Goal: Obtain resource: Obtain resource

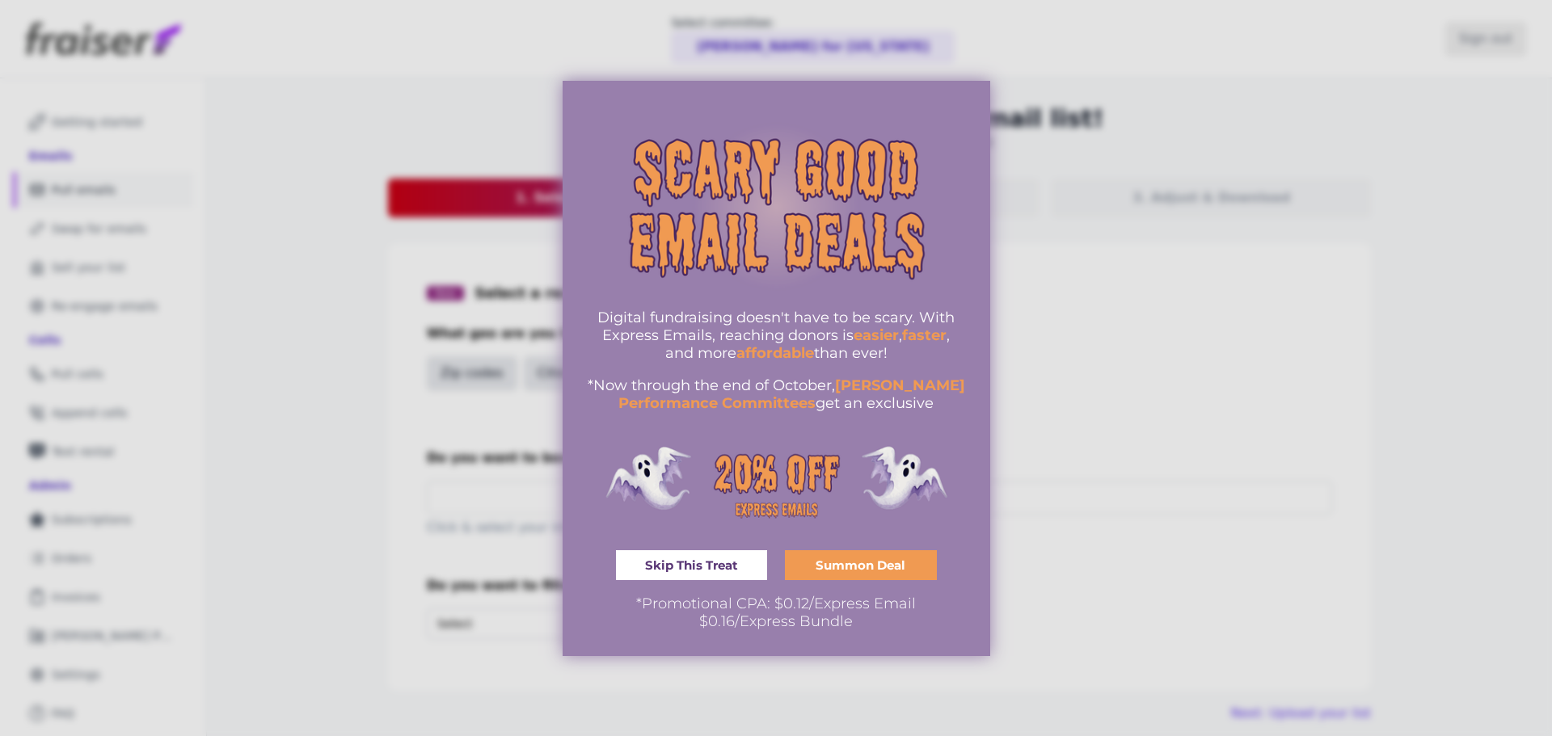
click at [804, 120] on img "information" at bounding box center [776, 206] width 379 height 227
click at [980, 65] on div at bounding box center [776, 368] width 1552 height 736
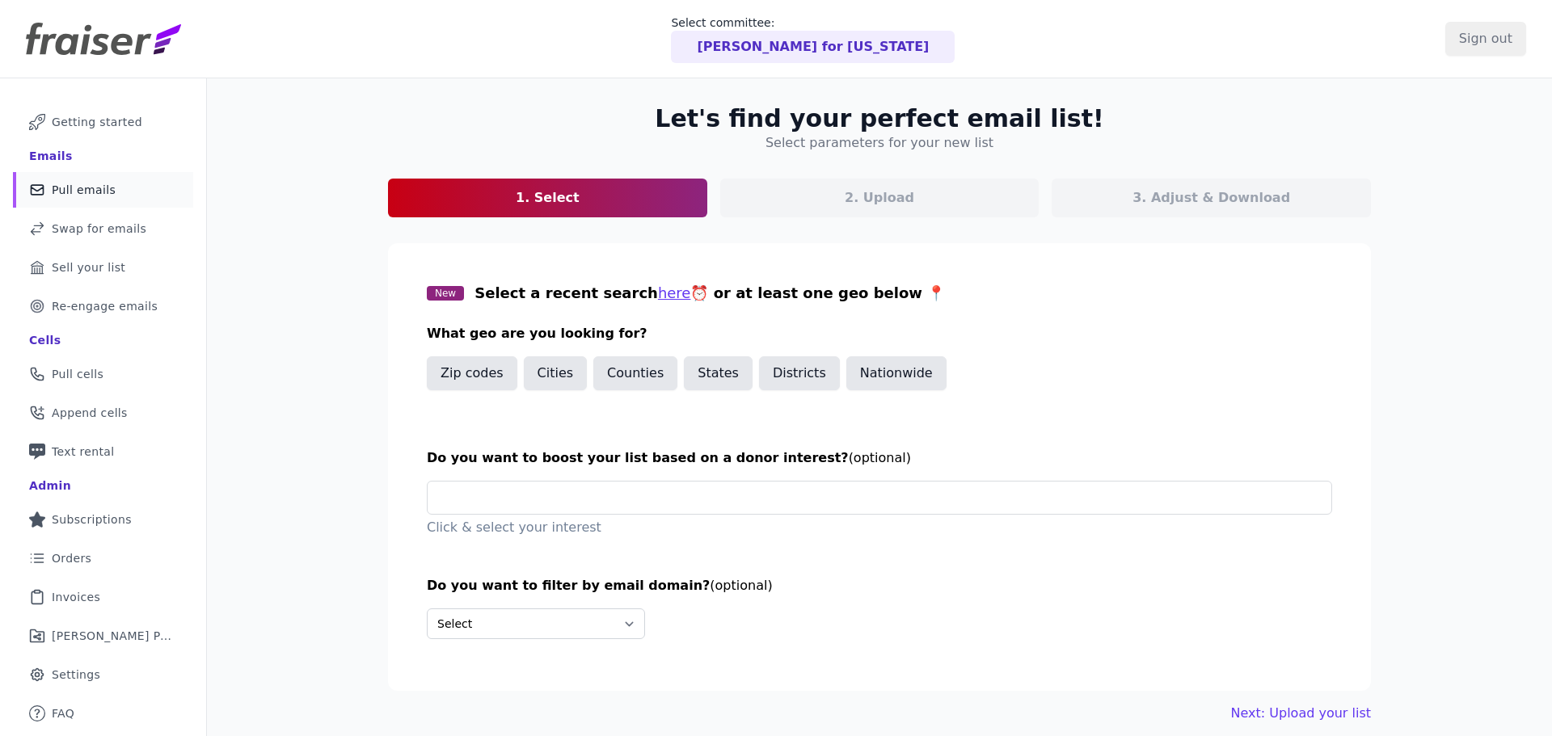
click at [827, 53] on div "Digital fundraising doesn't have to be scary. With Express Emails, reaching don…" at bounding box center [777, 327] width 428 height 575
click at [827, 53] on p "[PERSON_NAME] for [US_STATE]" at bounding box center [813, 46] width 232 height 19
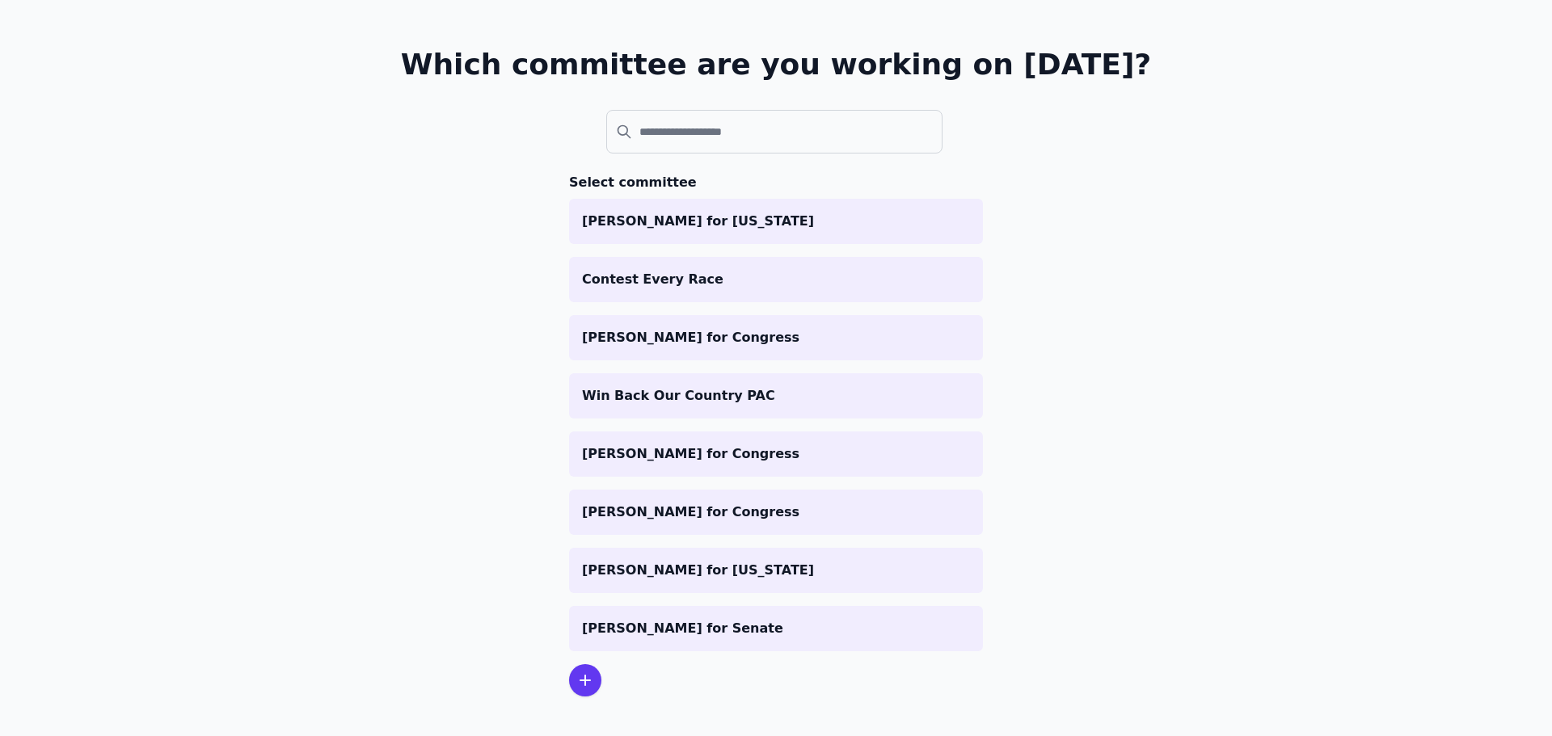
scroll to position [94, 0]
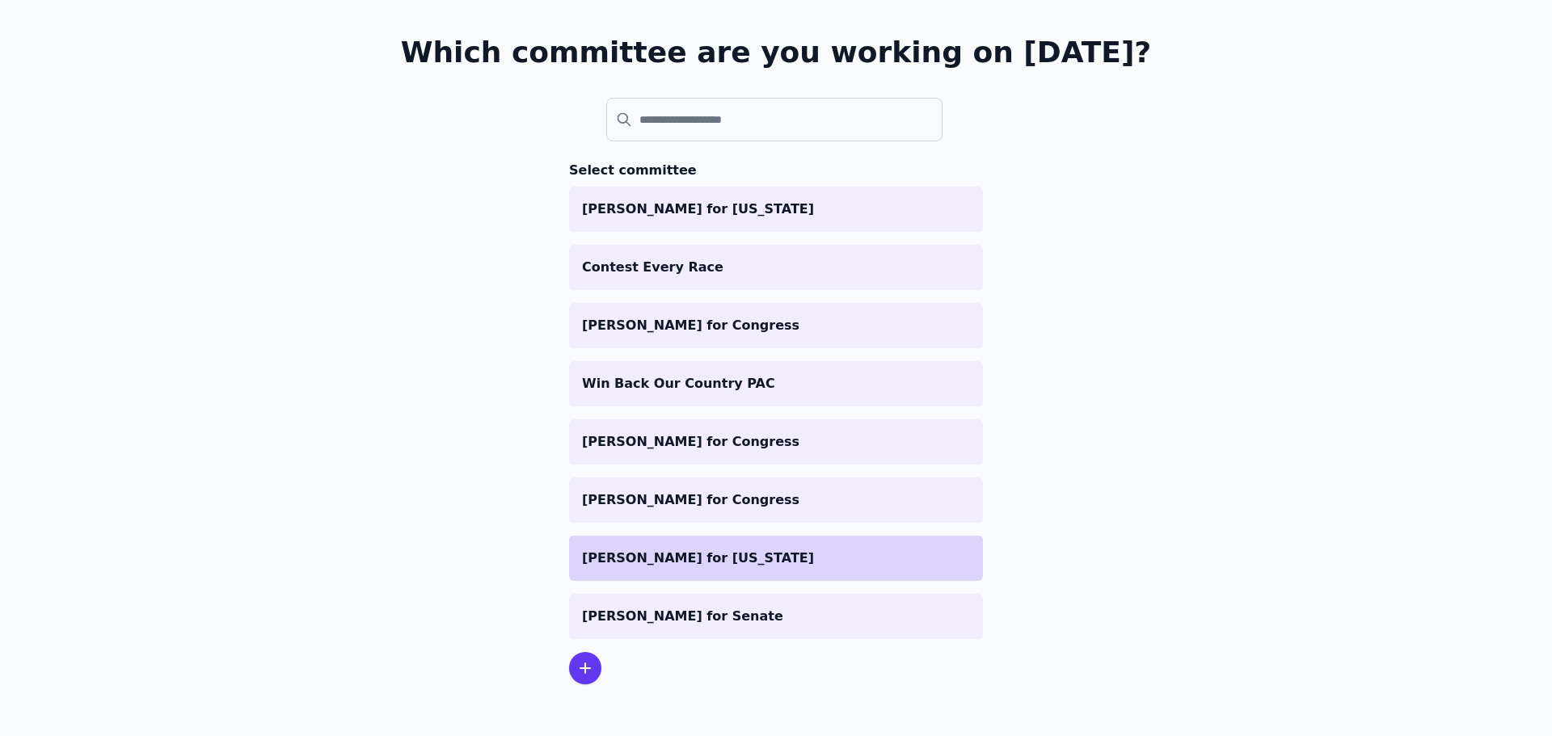
click at [613, 558] on p "[PERSON_NAME] for [US_STATE]" at bounding box center [776, 558] width 388 height 19
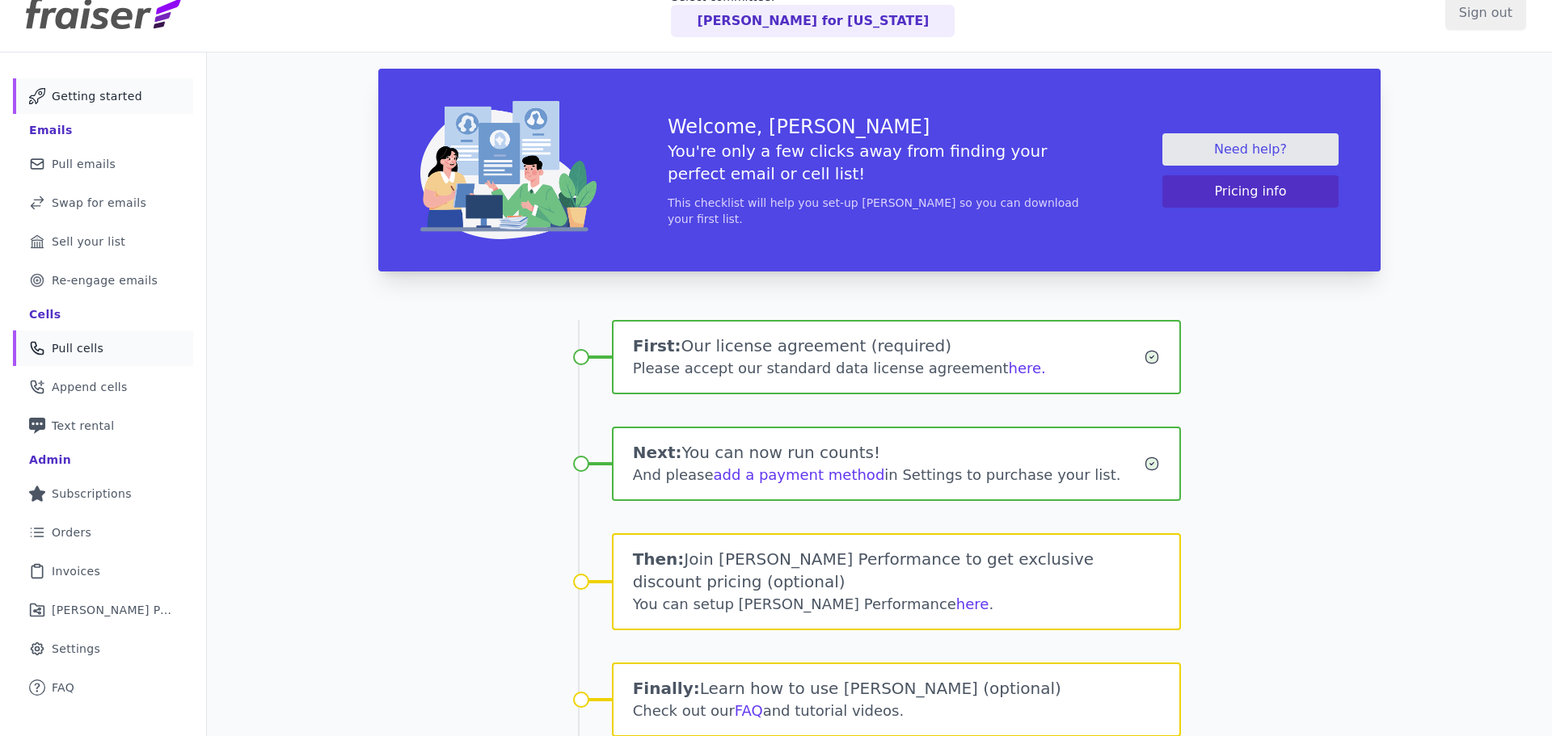
scroll to position [27, 0]
click at [102, 162] on span "Pull emails" at bounding box center [84, 163] width 64 height 16
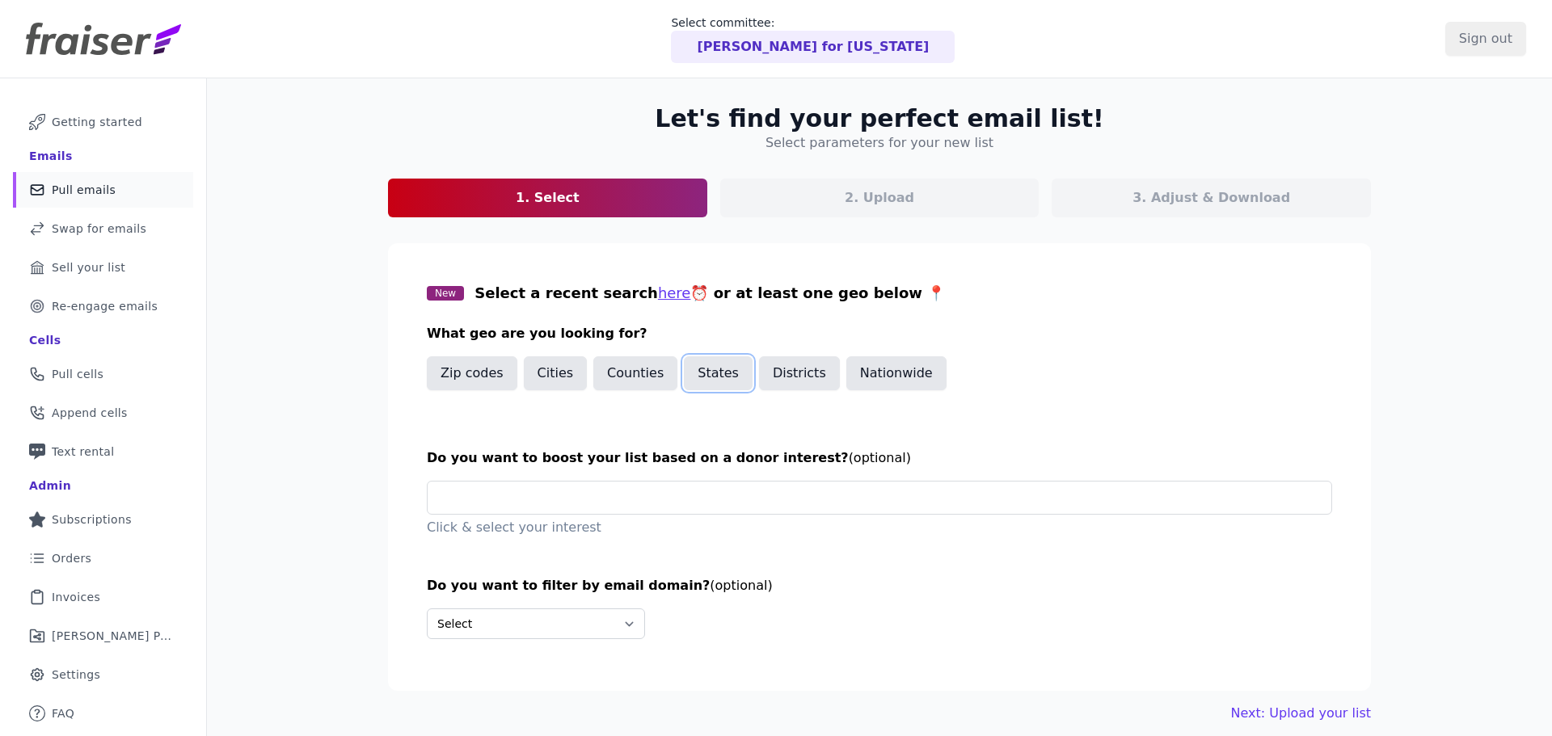
click at [702, 377] on button "States" at bounding box center [718, 373] width 69 height 34
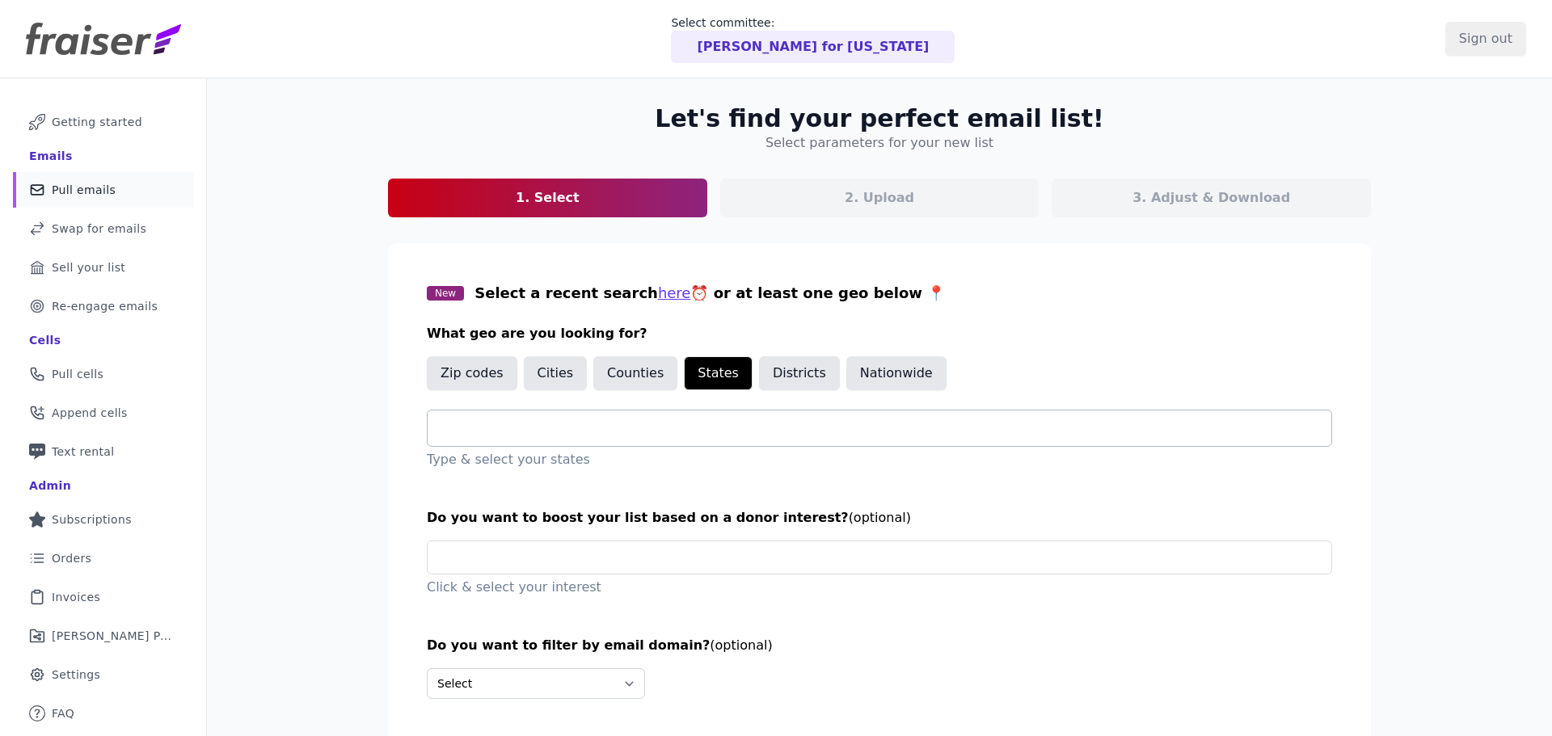
click at [655, 434] on input "text" at bounding box center [885, 428] width 891 height 19
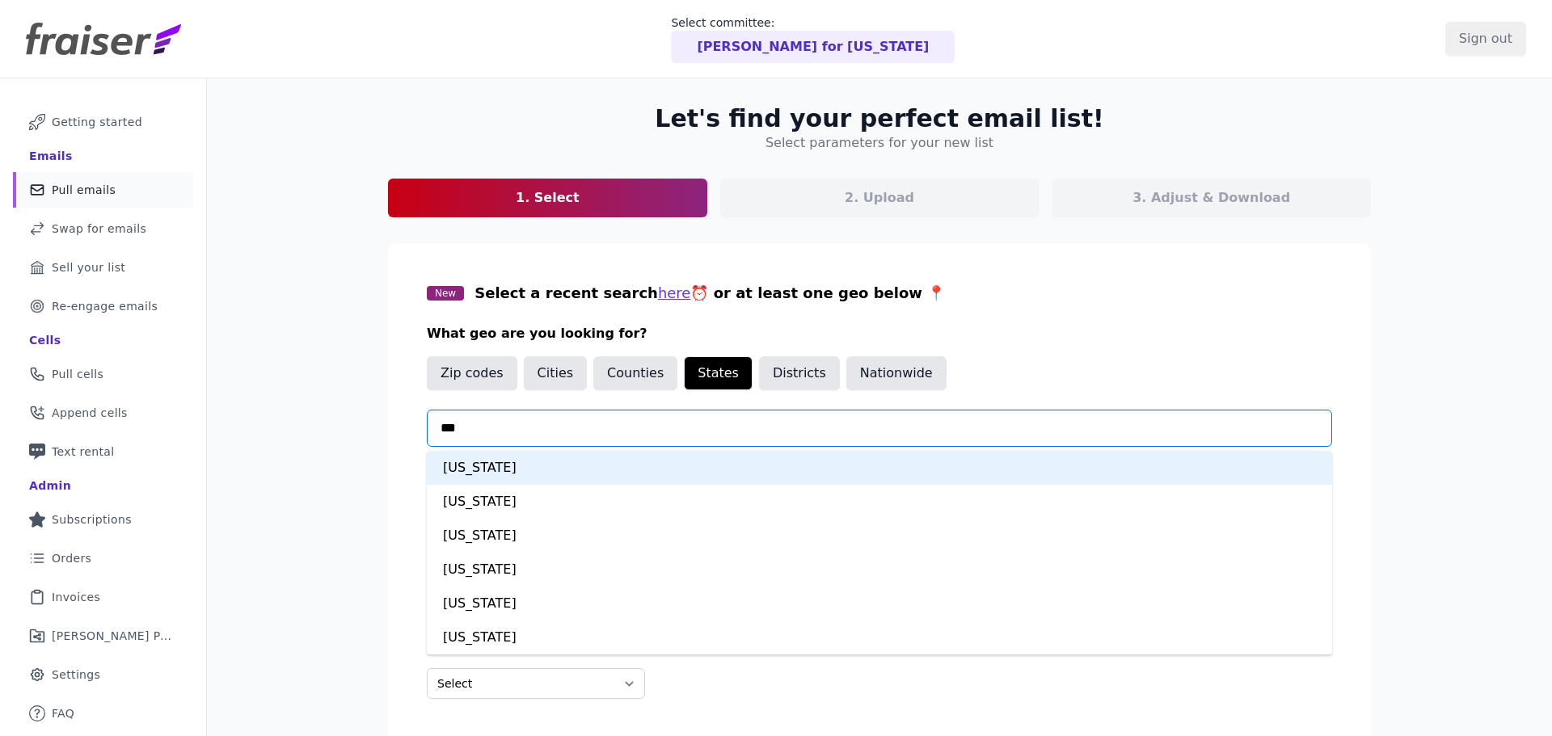
type input "****"
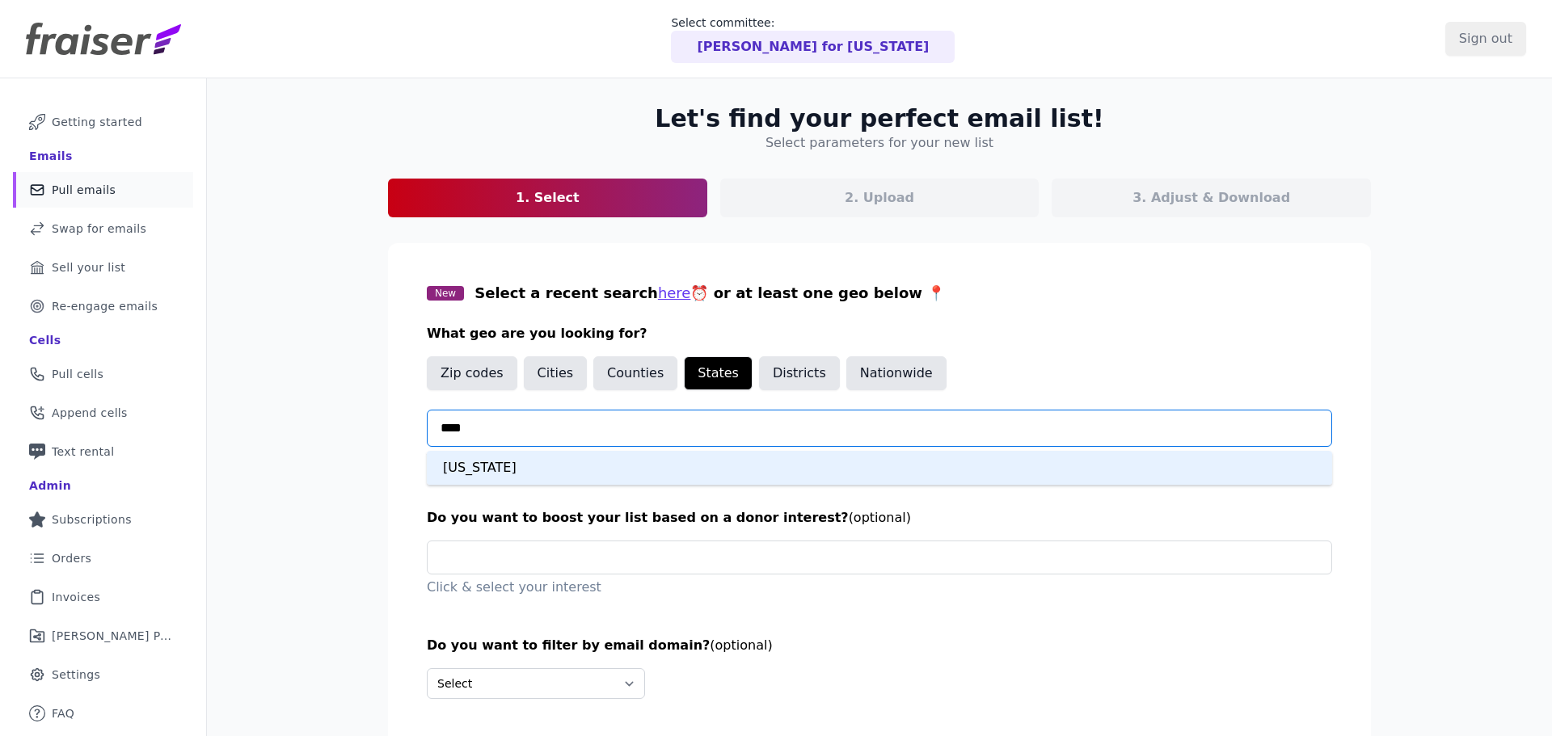
click at [636, 460] on div "Iowa" at bounding box center [879, 468] width 905 height 34
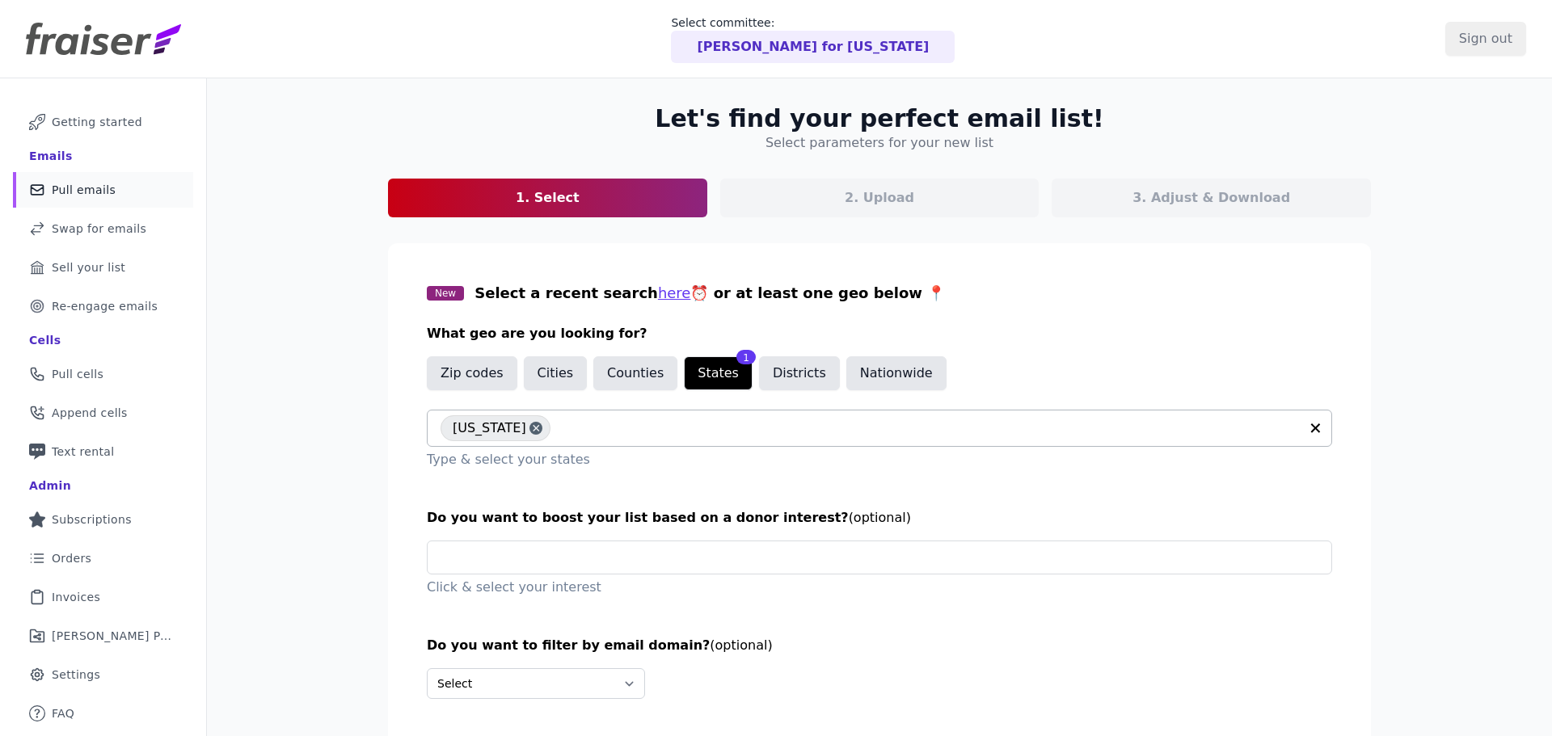
click at [362, 510] on div "Let's find your perfect email list! Select parameters for your new list 1. Sele…" at bounding box center [879, 443] width 1034 height 731
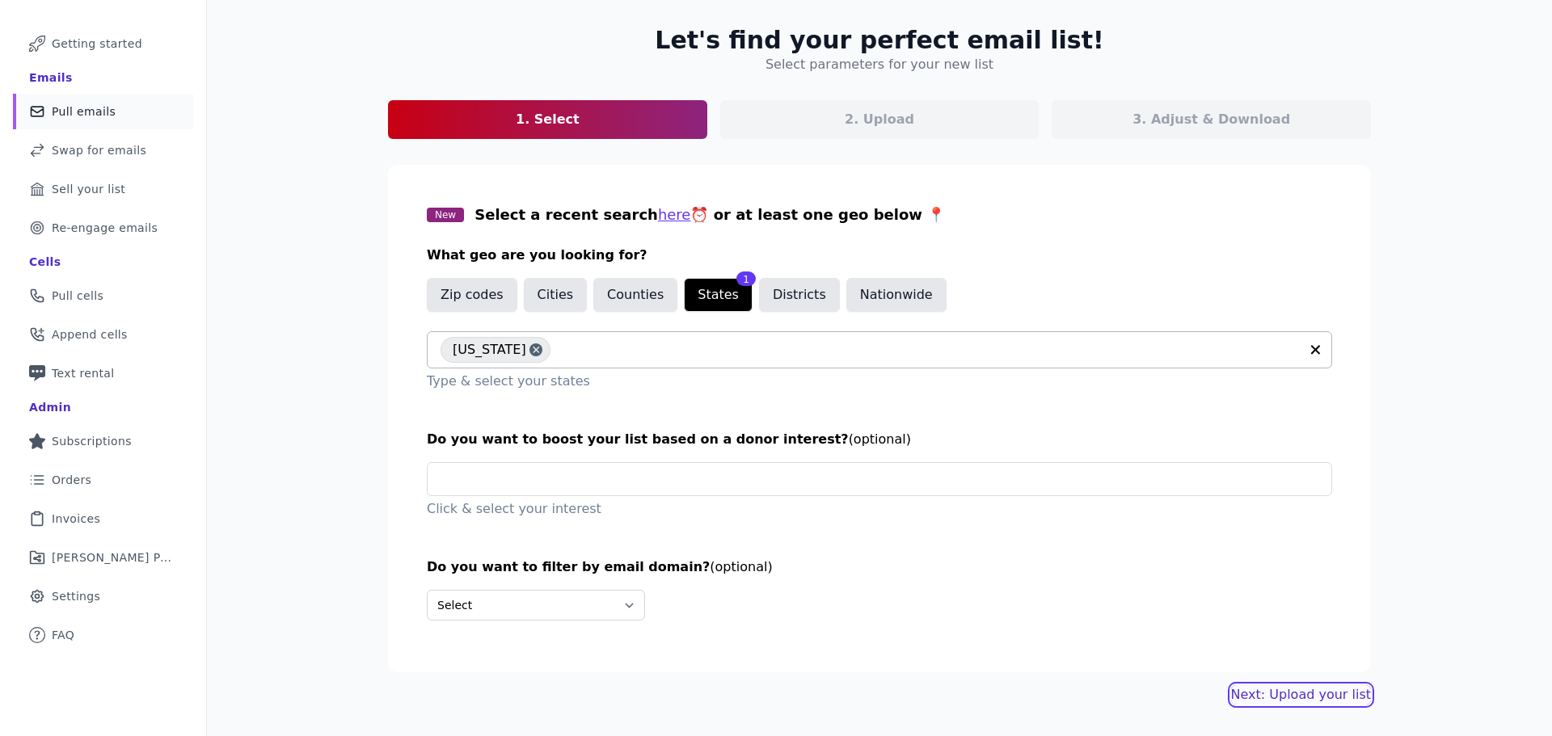
click at [1278, 687] on link "Next: Upload your list" at bounding box center [1301, 694] width 140 height 19
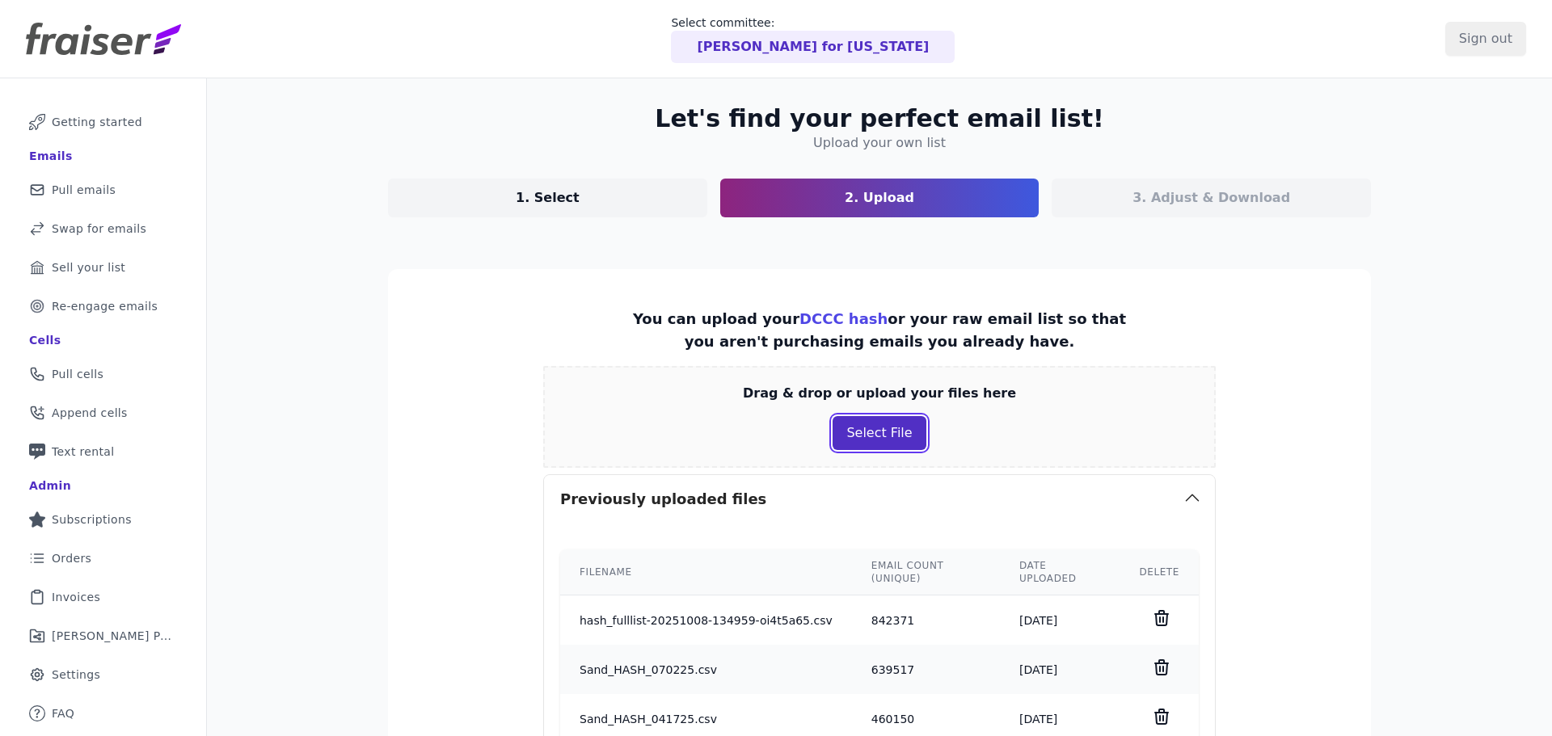
click at [868, 422] on button "Select File" at bounding box center [878, 433] width 93 height 34
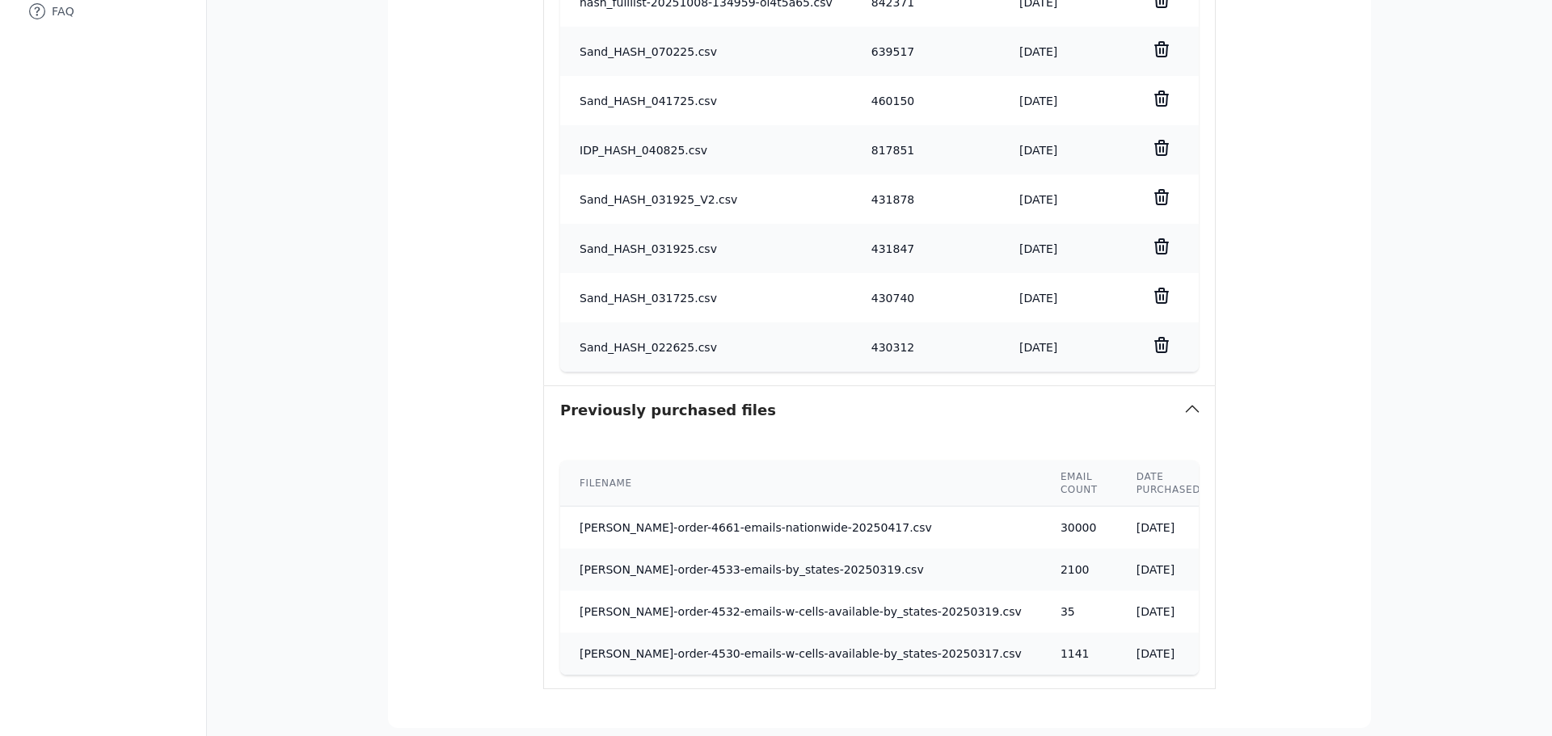
scroll to position [817, 0]
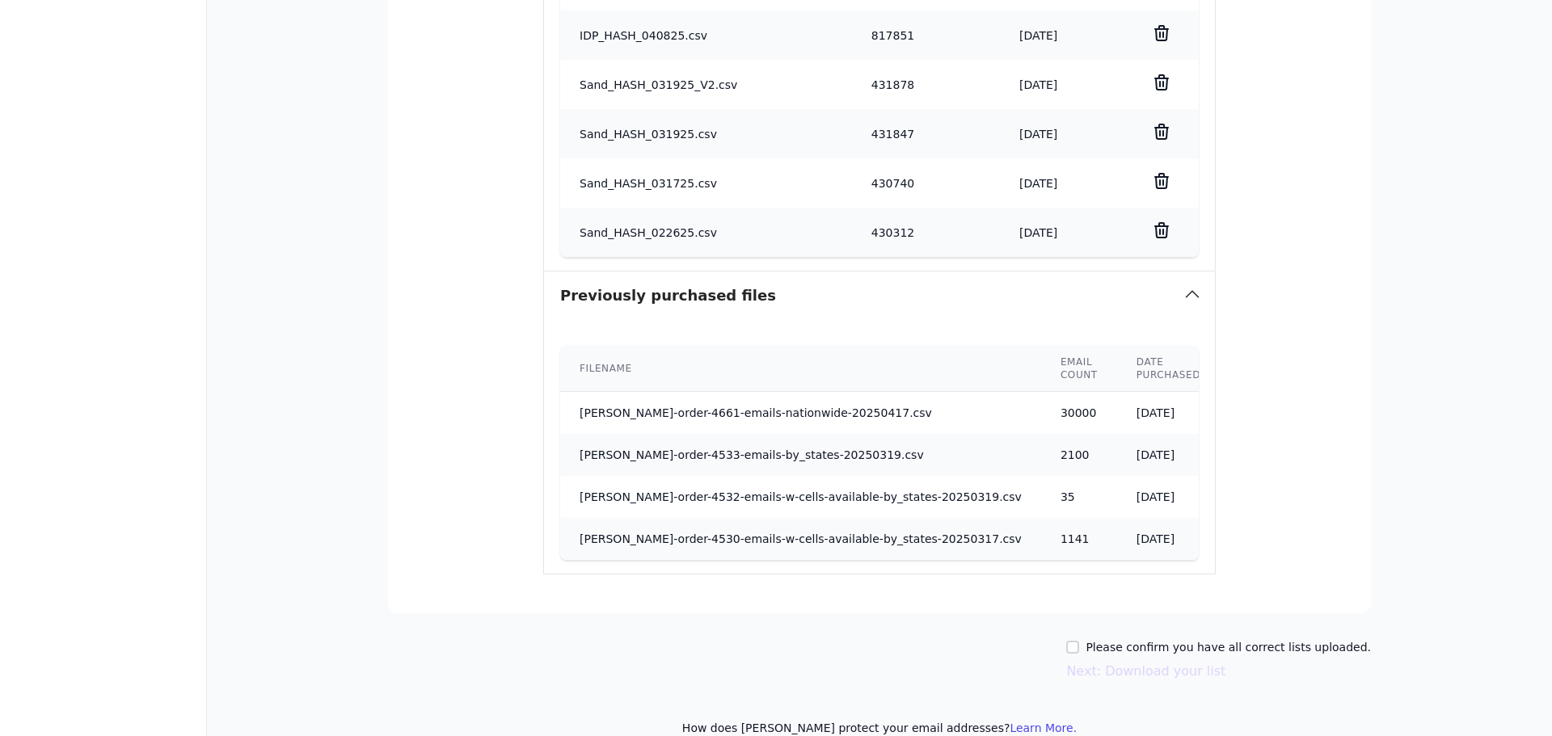
click at [1140, 639] on label "Please confirm you have all correct lists uploaded." at bounding box center [1227, 647] width 285 height 16
click at [1079, 641] on input "Please confirm you have all correct lists uploaded." at bounding box center [1072, 647] width 13 height 13
checkbox input "true"
click at [1117, 662] on button "Next: Download your list" at bounding box center [1145, 671] width 159 height 19
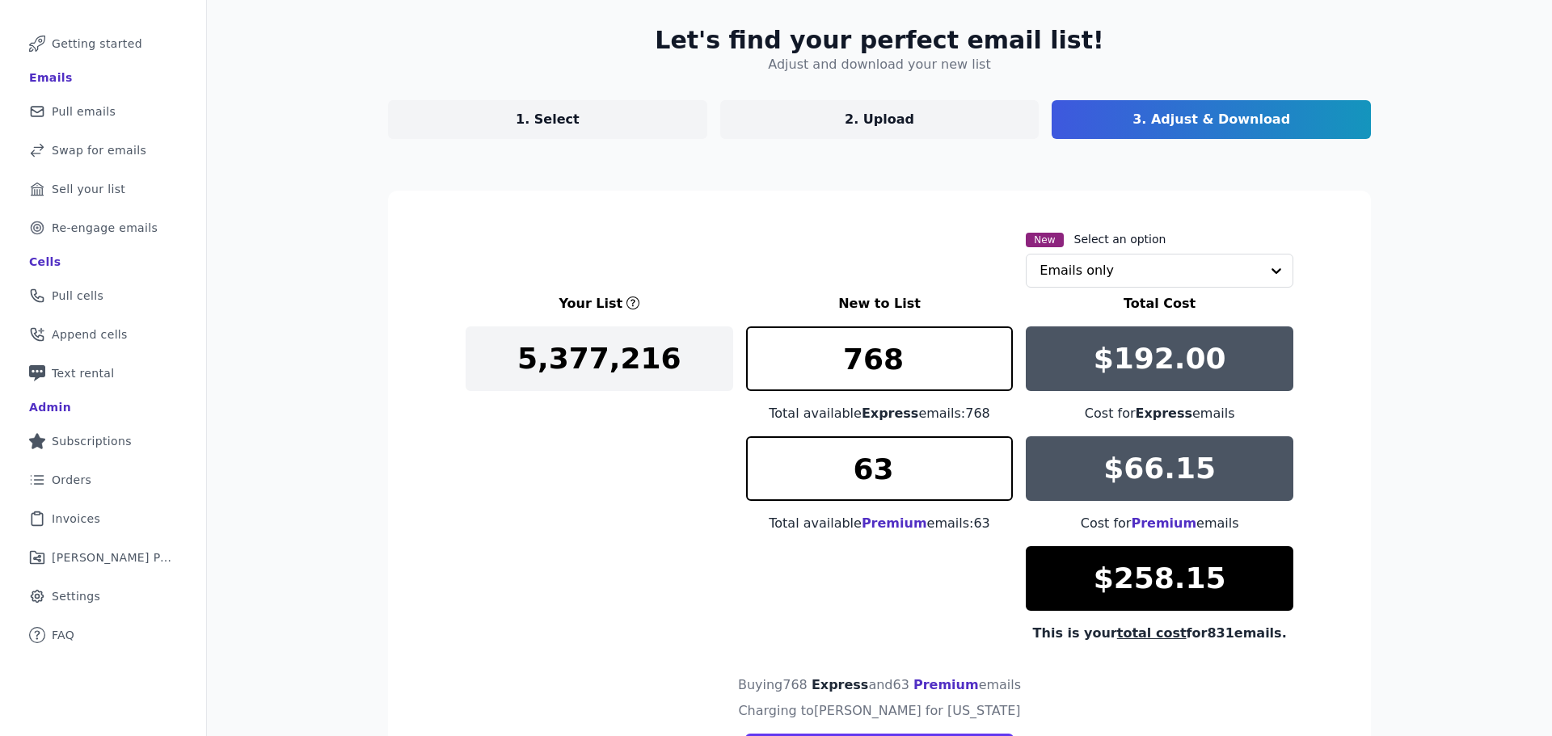
scroll to position [175, 0]
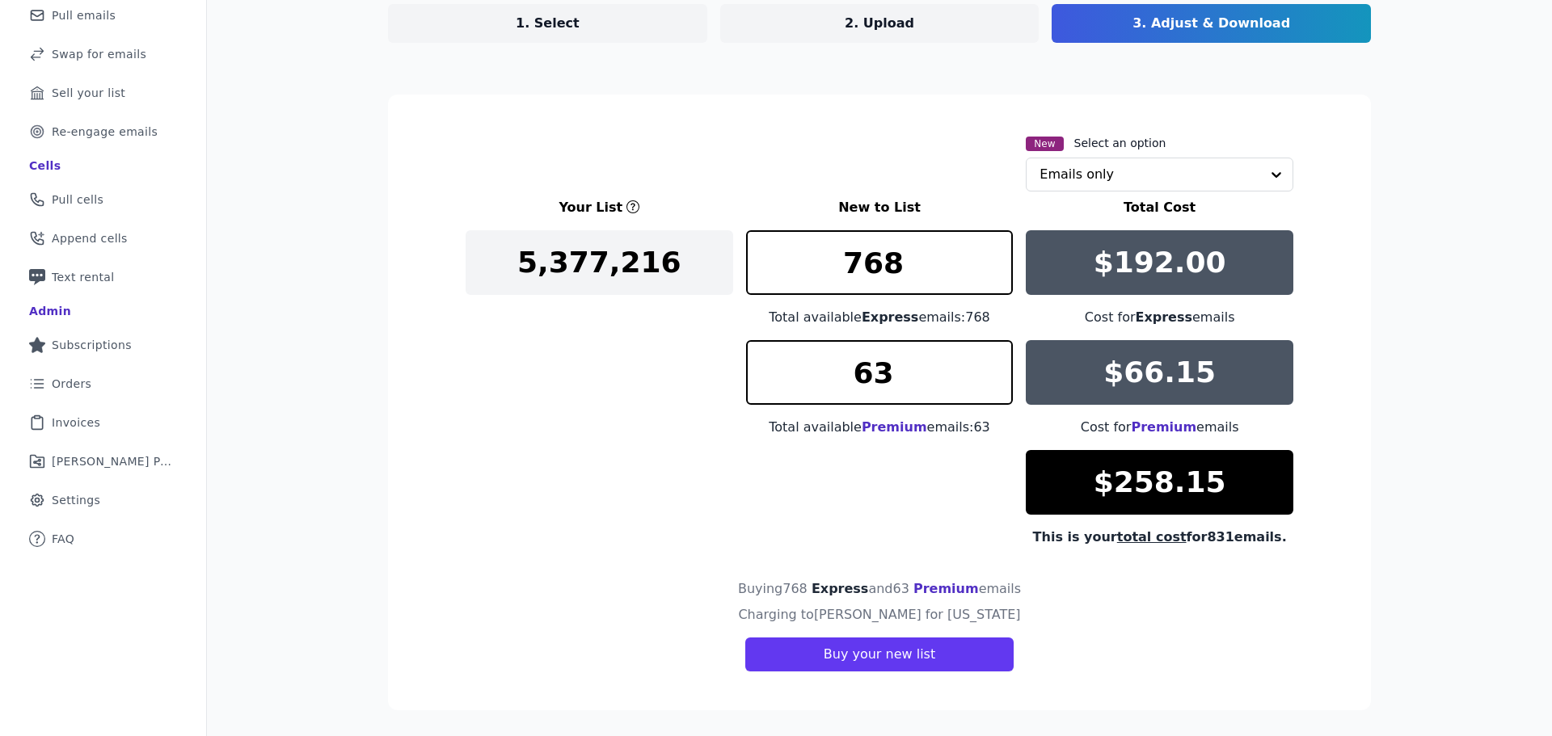
click at [525, 393] on div "Your List New to List Total Cost 5,377,216 768 Total available Express emails: …" at bounding box center [880, 372] width 828 height 349
